Goal: Task Accomplishment & Management: Manage account settings

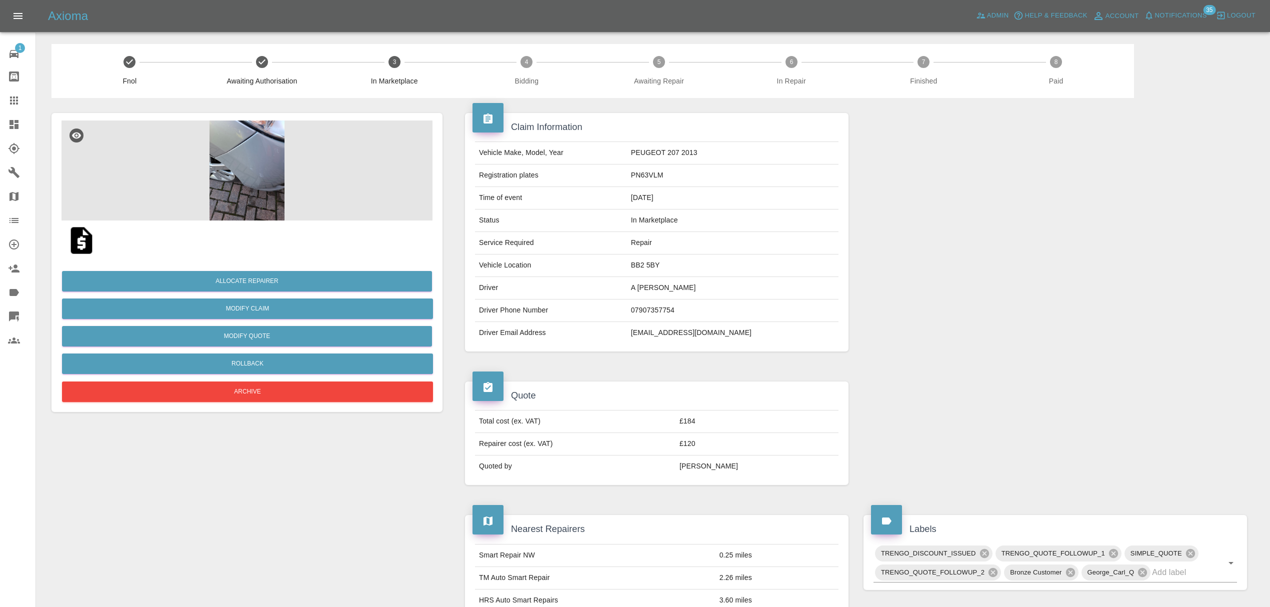
scroll to position [490, 0]
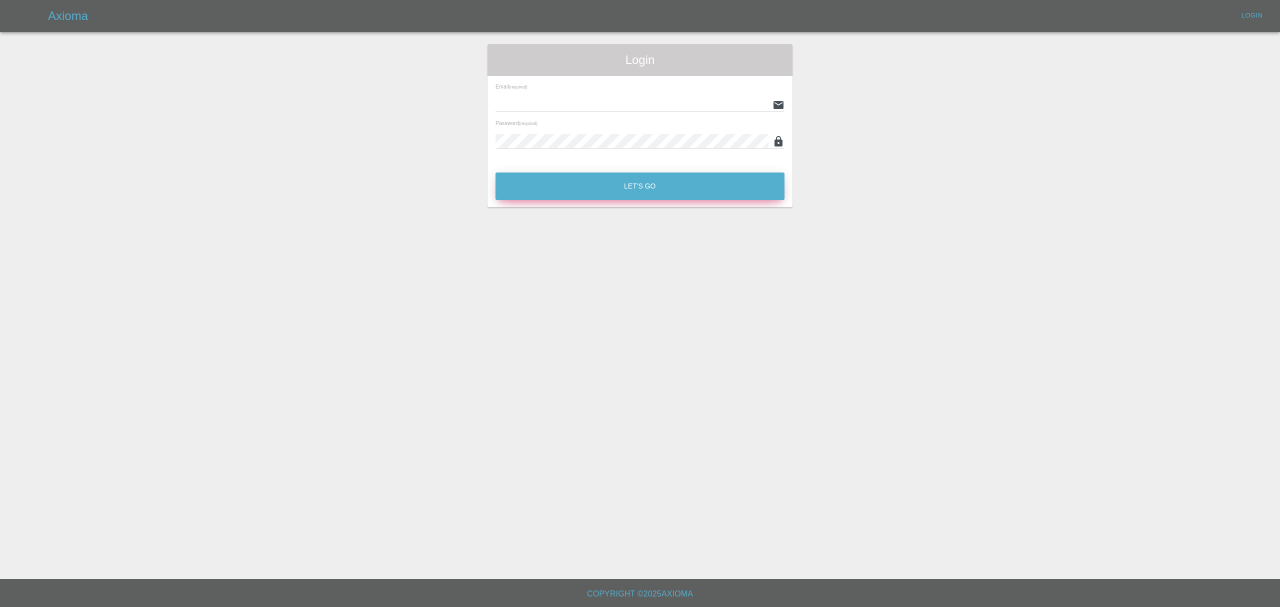
type input "[PERSON_NAME][EMAIL_ADDRESS][DOMAIN_NAME]"
click at [592, 181] on button "Let's Go" at bounding box center [639, 185] width 289 height 27
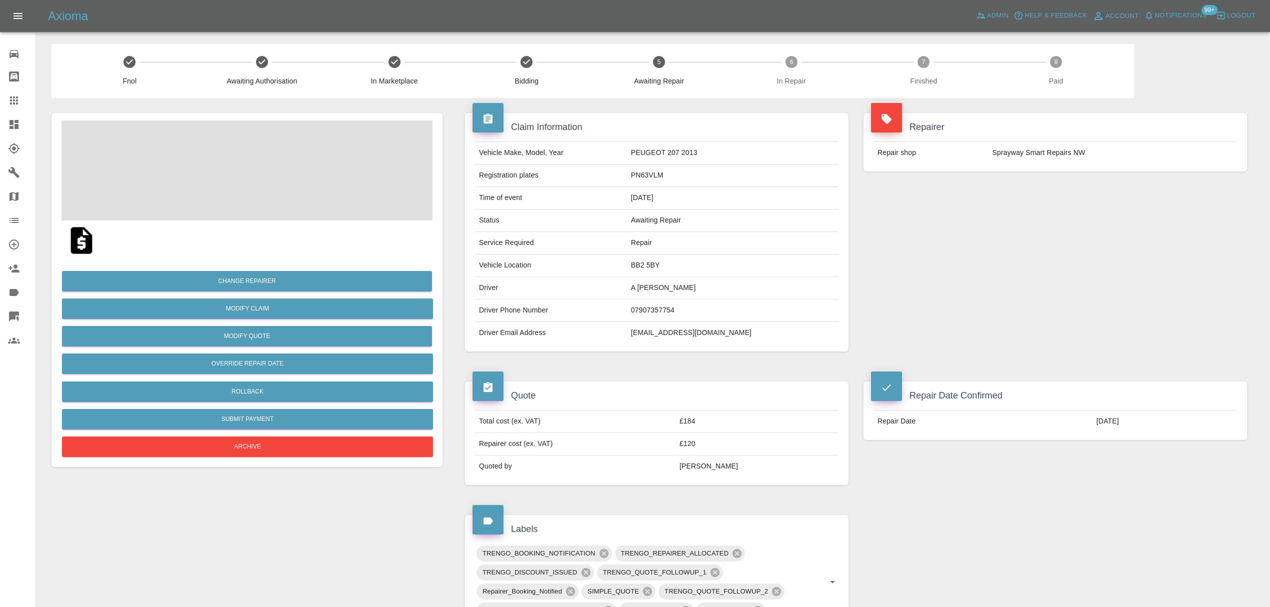
click at [1171, 13] on span "Notifications" at bounding box center [1181, 15] width 52 height 11
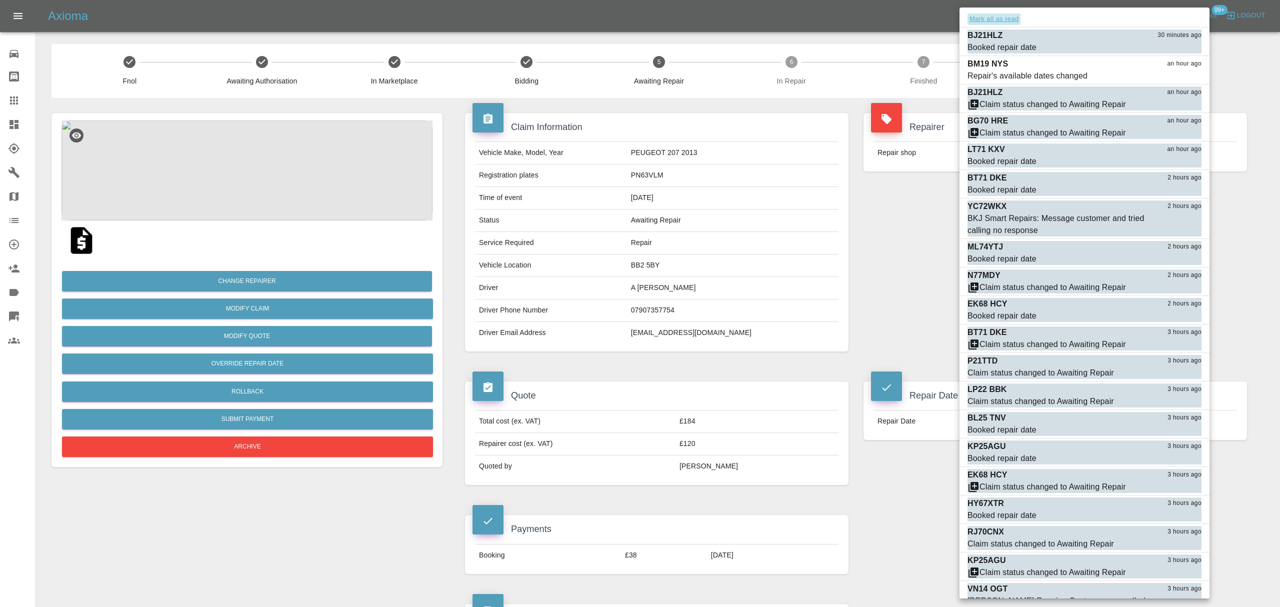
click at [1002, 20] on button "Mark all as read" at bounding box center [993, 18] width 53 height 11
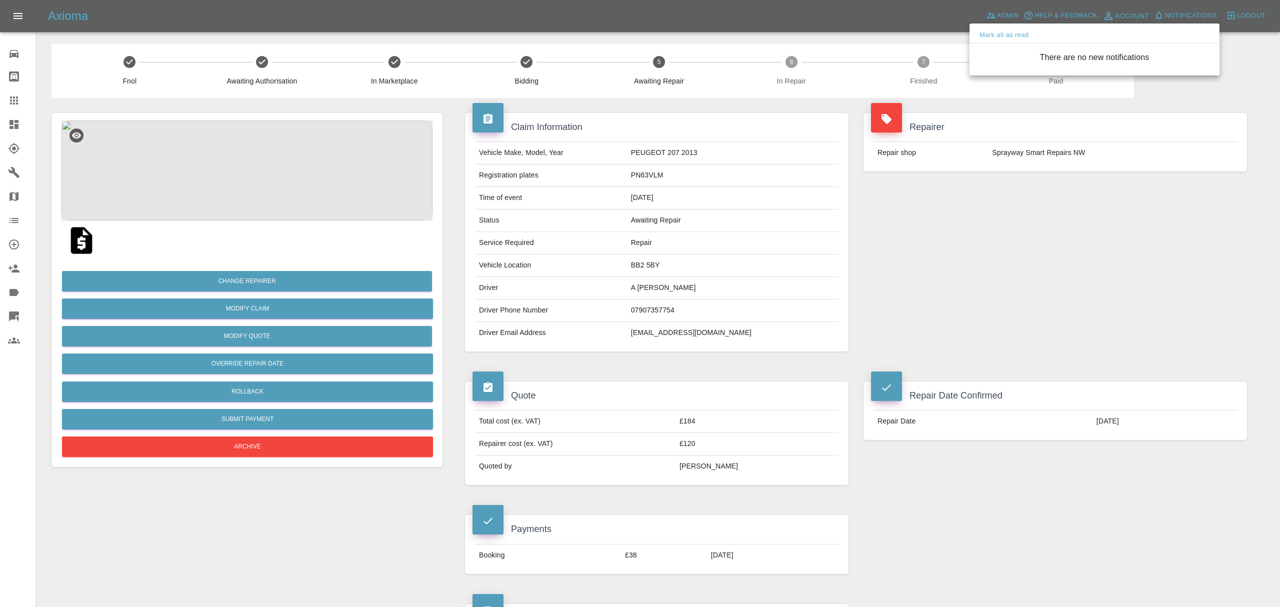
click at [919, 254] on div at bounding box center [640, 303] width 1280 height 607
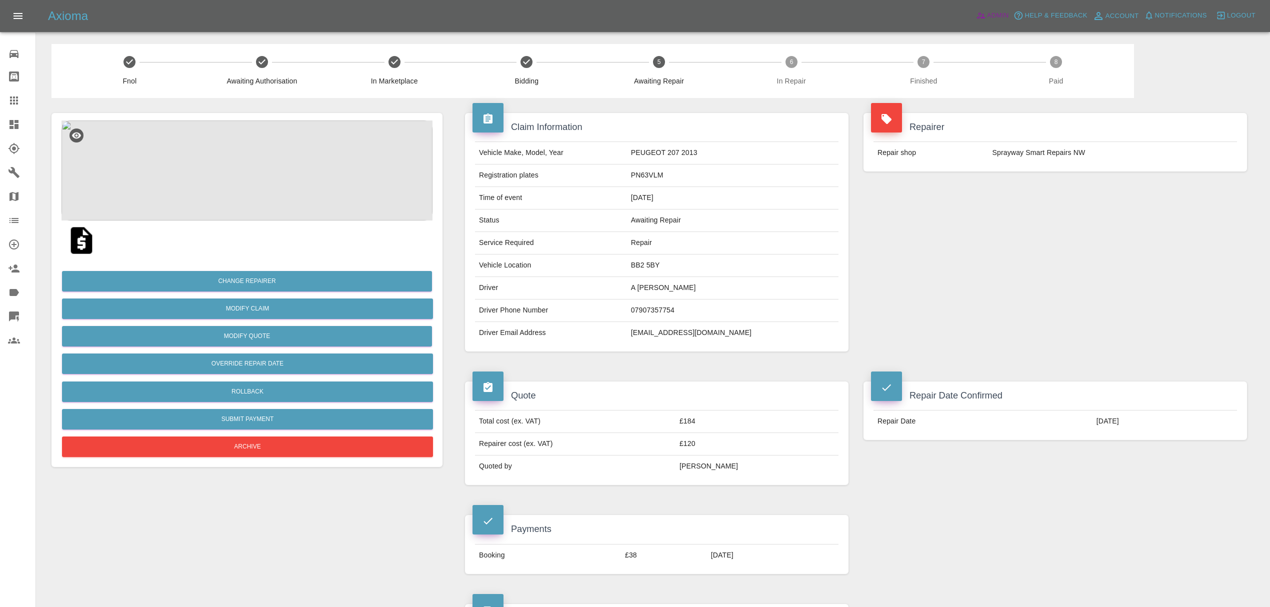
click at [990, 14] on span "Admin" at bounding box center [998, 15] width 22 height 11
